Goal: Task Accomplishment & Management: Use online tool/utility

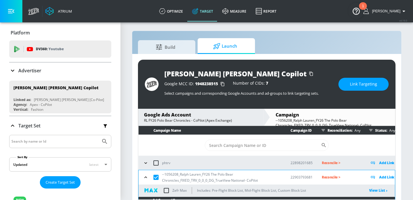
scroll to position [48, 0]
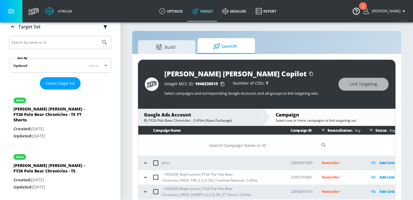
scroll to position [3, 0]
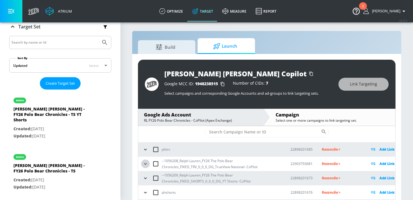
click at [145, 166] on icon "button" at bounding box center [146, 164] width 6 height 6
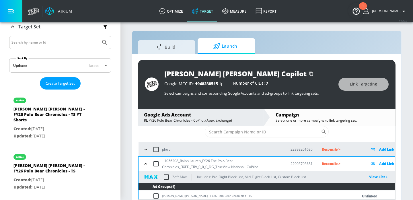
scroll to position [55, 0]
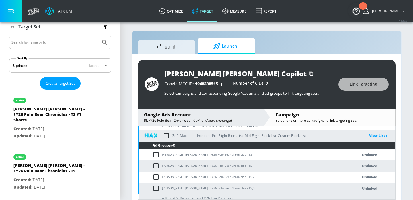
click at [185, 151] on td "[PERSON_NAME] [PERSON_NAME] - FY26 Polo Bear Chronicles - TS" at bounding box center [243, 154] width 208 height 11
click at [185, 156] on td "[PERSON_NAME] [PERSON_NAME] - FY26 Polo Bear Chronicles - TS" at bounding box center [243, 154] width 208 height 11
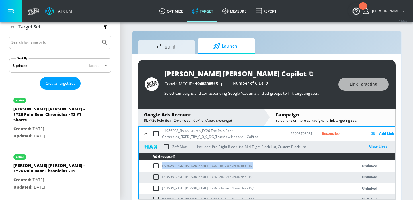
copy td "[PERSON_NAME] [PERSON_NAME] - FY26 Polo Bear Chronicles - TS"
click at [156, 134] on input "checkbox" at bounding box center [156, 134] width 12 height 12
checkbox input "true"
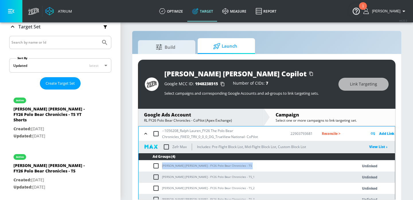
checkbox input "true"
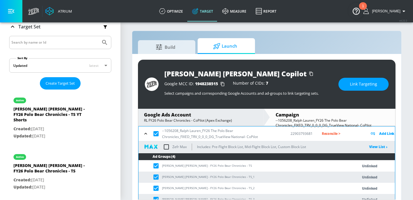
click at [367, 79] on button "Link Targeting" at bounding box center [364, 84] width 50 height 13
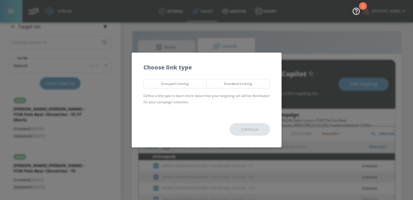
click at [184, 90] on div "Grouped Linking Standard Linking Define a link type to learn more about how you…" at bounding box center [207, 94] width 150 height 36
click at [184, 86] on span "Grouped Linking" at bounding box center [175, 84] width 54 height 6
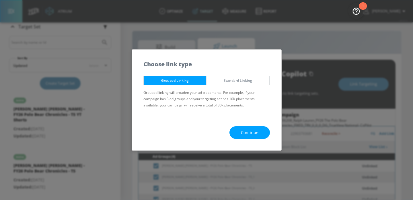
click at [246, 136] on button "Continue" at bounding box center [250, 132] width 40 height 13
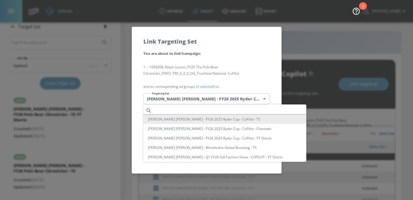
click at [229, 96] on body "Atrium optimize Target measure Report optimize Target measure Report v 4.22.2 […" at bounding box center [206, 101] width 413 height 208
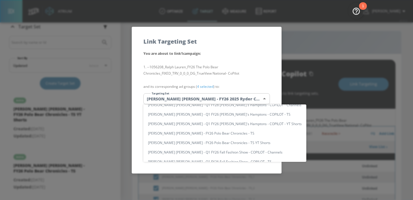
click at [206, 133] on li "[PERSON_NAME] [PERSON_NAME] - FY26 Polo Bear Chronicles - TS" at bounding box center [224, 133] width 163 height 9
type input "358bcc4a-1fa4-4de6-9c04-4fda7a7e2ae2"
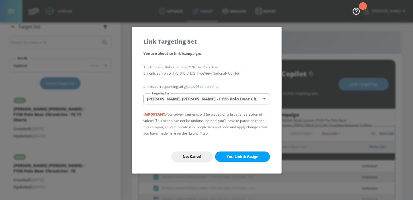
scroll to position [45, 0]
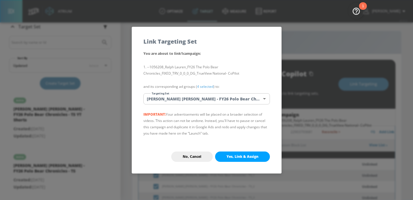
click at [236, 156] on span "Yes, Link & Assign" at bounding box center [243, 156] width 32 height 5
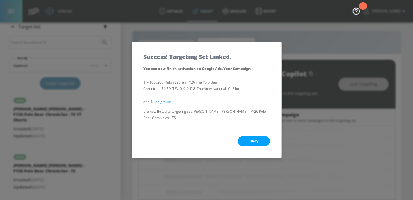
click at [252, 139] on span "Okay" at bounding box center [253, 141] width 9 height 5
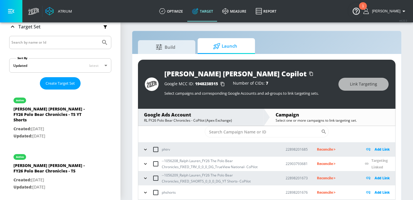
scroll to position [8, 0]
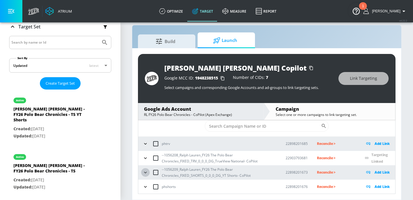
click at [147, 173] on icon "button" at bounding box center [146, 173] width 6 height 6
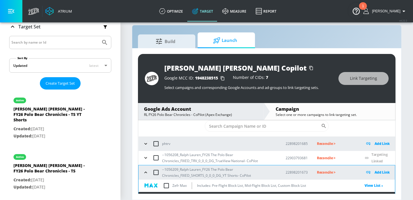
scroll to position [62, 0]
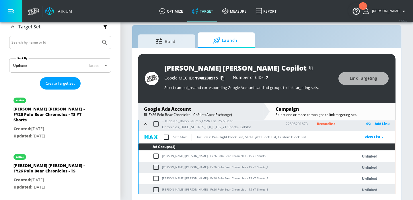
click at [182, 157] on td "[PERSON_NAME] [PERSON_NAME] - FY26 Polo Bear Chronicles - TS YT Shorts" at bounding box center [243, 156] width 208 height 11
copy td "[PERSON_NAME] [PERSON_NAME] - FY26 Polo Bear Chronicles - TS YT Shorts"
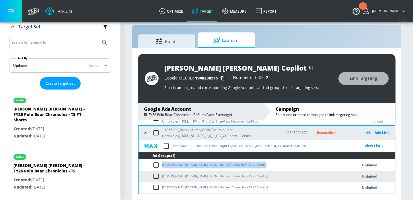
click at [156, 131] on input "checkbox" at bounding box center [156, 133] width 12 height 12
checkbox input "true"
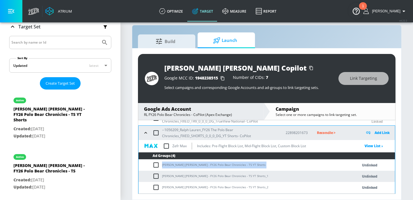
checkbox input "true"
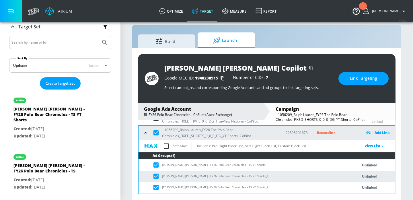
click at [364, 85] on div "[PERSON_NAME] [PERSON_NAME] Copilot Google MCC ID: 1948238515 Number of CIDs: 7…" at bounding box center [267, 78] width 258 height 49
click at [364, 74] on button "Link Targeting" at bounding box center [364, 78] width 50 height 13
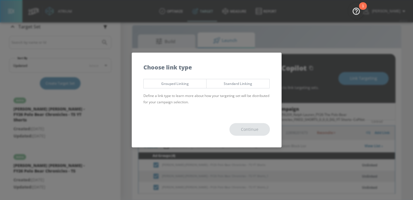
click at [168, 79] on button "Grouped Linking" at bounding box center [174, 83] width 63 height 9
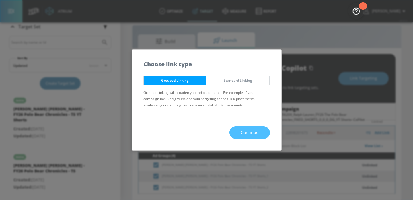
click at [254, 135] on span "Continue" at bounding box center [250, 132] width 18 height 7
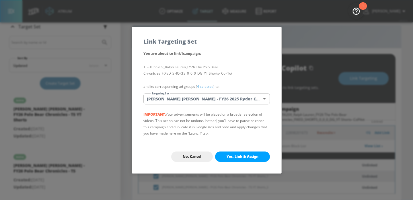
click at [213, 106] on div "You are about to link 1 campaign : --1056209_Ralph Lauren_FY26 The Polo Bear Ch…" at bounding box center [207, 95] width 150 height 90
click at [212, 101] on body "Atrium optimize Target measure Report optimize Target measure Report v 4.22.2 […" at bounding box center [206, 96] width 413 height 208
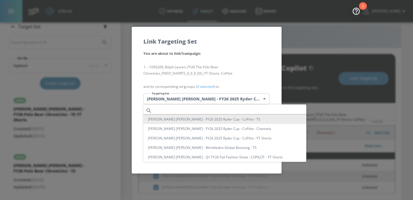
scroll to position [81, 0]
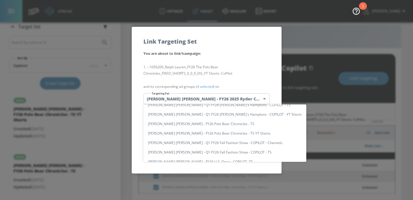
click at [206, 134] on li "[PERSON_NAME] [PERSON_NAME] - FY26 Polo Bear Chronicles - TS YT Shorts" at bounding box center [224, 133] width 163 height 9
type input "9626e80e-a112-46d9-b423-bbe6299d8efe"
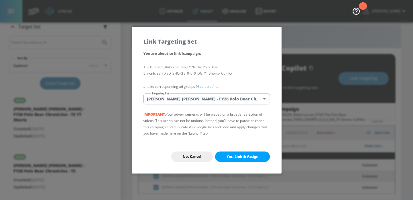
scroll to position [78, 0]
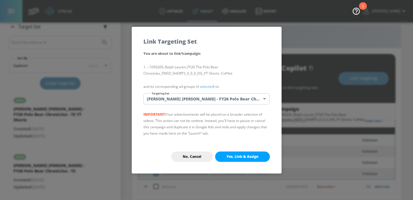
click at [242, 99] on body "Atrium optimize Target measure Report optimize Target measure Report v 4.22.2 […" at bounding box center [206, 96] width 413 height 208
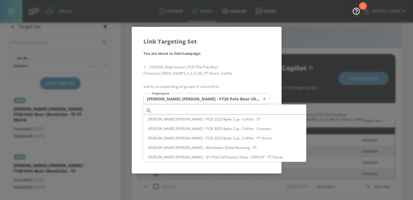
scroll to position [81, 0]
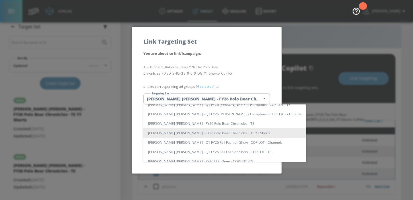
click at [245, 79] on div at bounding box center [206, 100] width 413 height 200
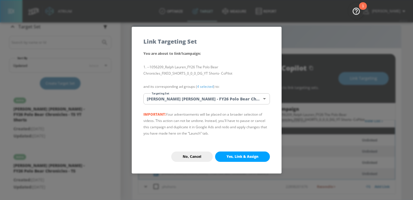
click at [234, 159] on button "Yes, Link & Assign" at bounding box center [242, 157] width 55 height 10
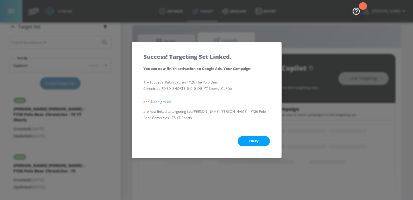
scroll to position [69, 0]
click at [255, 142] on span "Okay" at bounding box center [253, 141] width 9 height 5
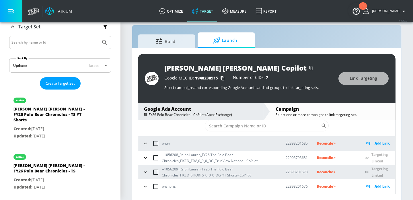
scroll to position [13, 0]
click at [331, 158] on p "Reconcile >" at bounding box center [336, 158] width 39 height 7
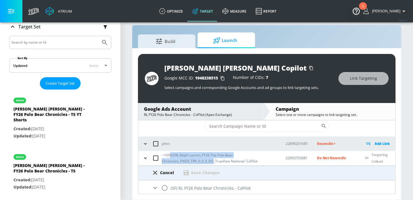
drag, startPoint x: 214, startPoint y: 163, endPoint x: 169, endPoint y: 153, distance: 45.8
click at [169, 153] on p "--1056208_Ralph Lauren_FY26 The Polo Bear Chronicles_FIXED_TRV_0_0_0_DG_TrueVie…" at bounding box center [219, 158] width 115 height 12
copy p "6208_Ralph Lauren_FY26 The Polo Bear Chronicles_FIXED_TRV_0_0_0_DG"
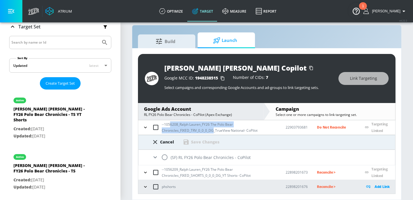
click at [165, 159] on input "radio" at bounding box center [165, 157] width 12 height 12
radio input "true"
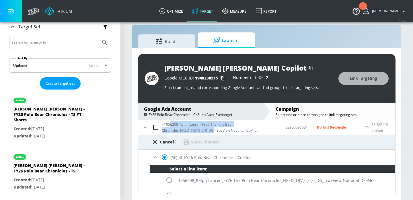
scroll to position [83, 0]
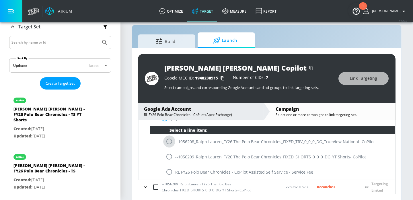
click at [169, 141] on input "radio" at bounding box center [169, 141] width 12 height 12
radio input "true"
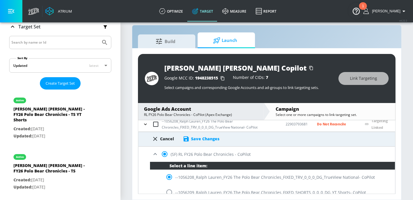
click at [213, 136] on div "Save Changes" at bounding box center [205, 138] width 28 height 5
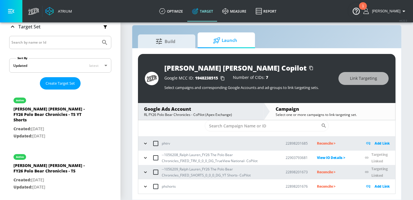
scroll to position [13, 0]
click at [331, 172] on p "Reconcile >" at bounding box center [336, 172] width 39 height 7
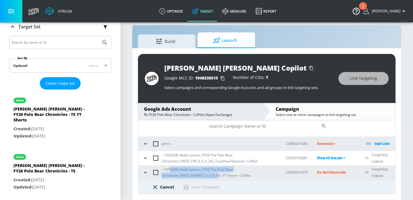
drag, startPoint x: 218, startPoint y: 176, endPoint x: 168, endPoint y: 170, distance: 49.8
click at [168, 170] on p "--1056209_Ralph Lauren_FY26 The Polo Bear Chronicles_FIXED_SHORTS_0_0_0_DG_YT S…" at bounding box center [219, 172] width 115 height 12
copy p "56209_Ralph Lauren_FY26 The Polo Bear Chronicles_FIXED_SHORTS_0_0_0_D"
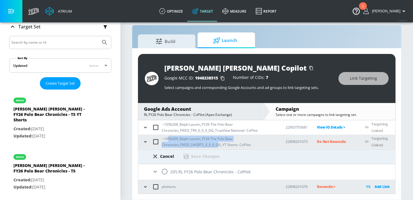
click at [169, 171] on input "radio" at bounding box center [165, 172] width 12 height 12
radio input "true"
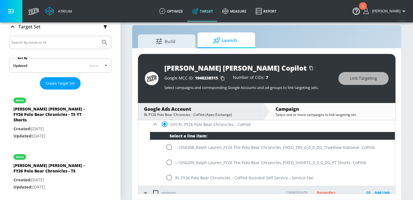
scroll to position [98, 0]
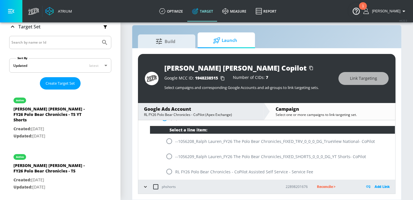
click at [166, 157] on input "radio" at bounding box center [169, 156] width 12 height 12
radio input "true"
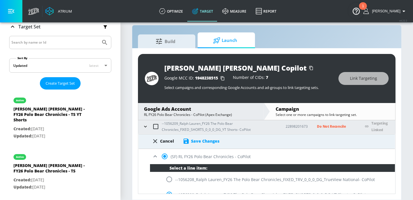
scroll to position [58, 0]
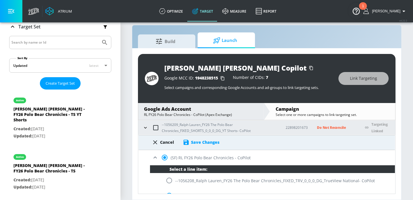
click at [207, 143] on div "Save Changes" at bounding box center [205, 141] width 28 height 5
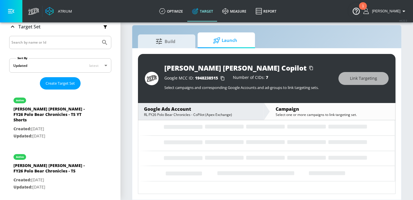
scroll to position [13, 0]
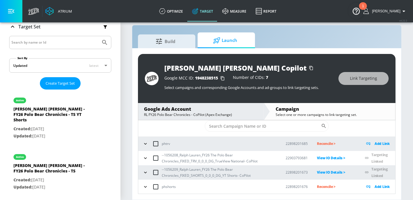
click at [130, 148] on section "Build Launch [PERSON_NAME] [PERSON_NAME] Copilot Google MCC ID: 1948238515 Numb…" at bounding box center [267, 106] width 293 height 187
click at [128, 137] on section "Build Launch [PERSON_NAME] [PERSON_NAME] Copilot Google MCC ID: 1948238515 Numb…" at bounding box center [267, 106] width 293 height 187
